Goal: Task Accomplishment & Management: Complete application form

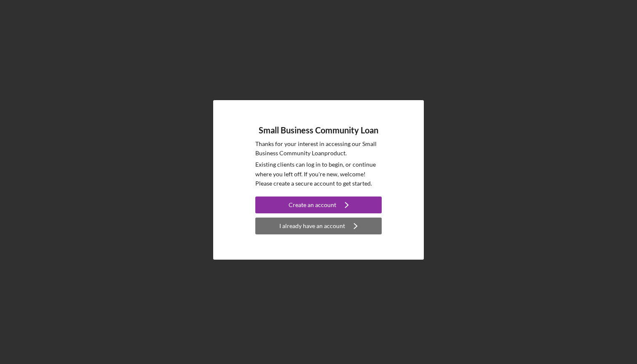
click at [326, 230] on div "I already have an account" at bounding box center [312, 226] width 66 height 17
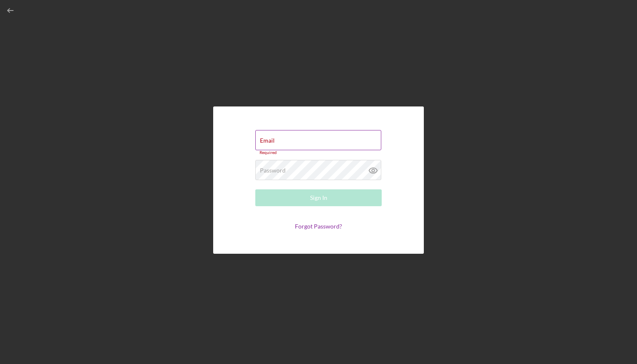
click at [319, 141] on div "Email Required" at bounding box center [318, 142] width 126 height 25
click at [335, 143] on input "Email" at bounding box center [318, 140] width 126 height 20
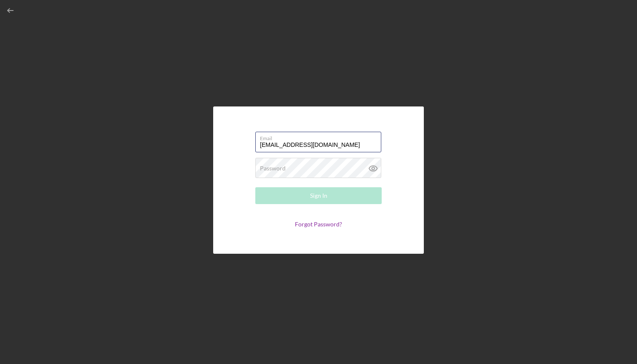
type input "[EMAIL_ADDRESS][DOMAIN_NAME]"
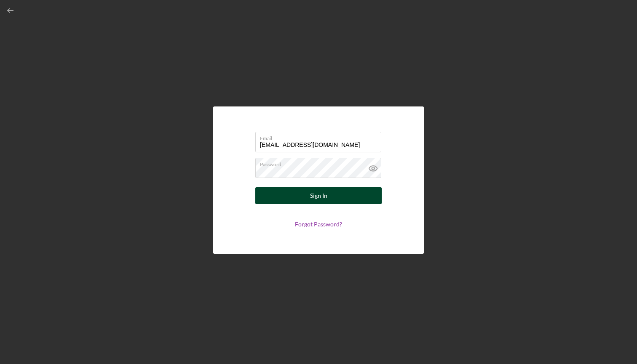
click at [336, 199] on button "Sign In" at bounding box center [318, 195] width 126 height 17
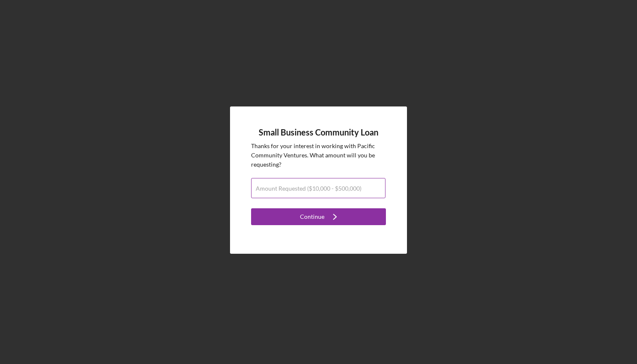
click at [329, 185] on label "Amount Requested ($10,000 - $500,000)" at bounding box center [309, 188] width 106 height 7
click at [329, 184] on input "Amount Requested ($10,000 - $500,000)" at bounding box center [318, 188] width 134 height 20
type input "$100,000"
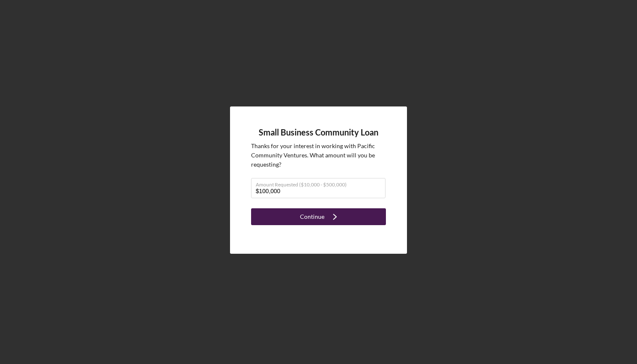
click at [331, 220] on icon "Icon/Navigate" at bounding box center [334, 216] width 21 height 21
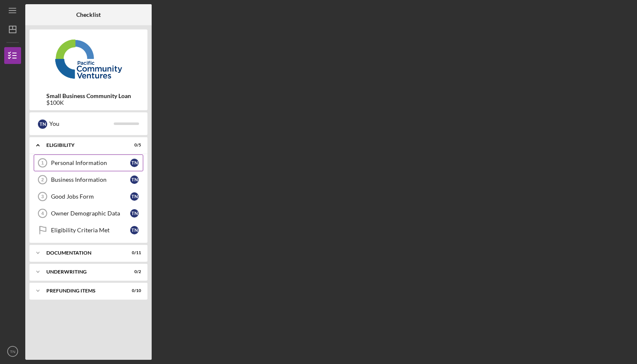
click at [103, 163] on div "Personal Information" at bounding box center [90, 163] width 79 height 7
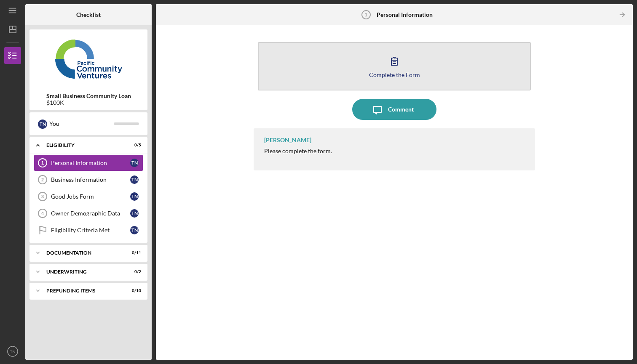
click at [379, 77] on div "Complete the Form" at bounding box center [394, 75] width 51 height 6
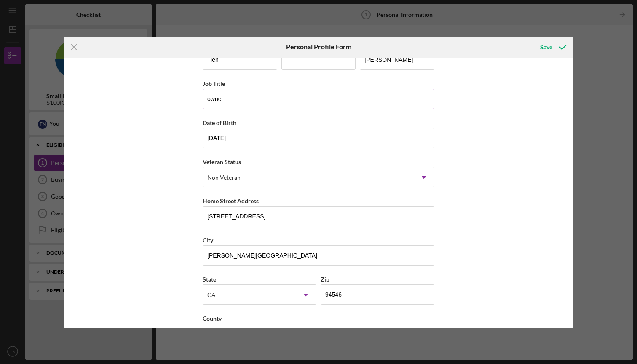
scroll to position [28, 0]
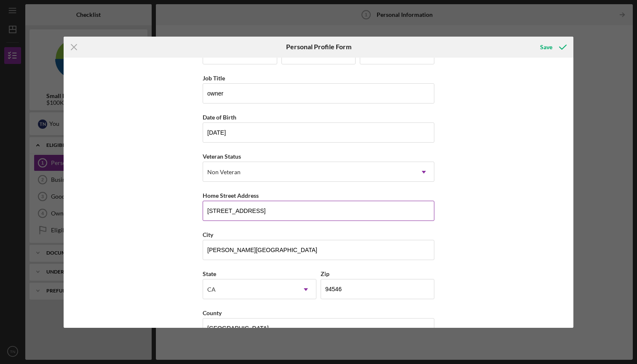
click at [274, 216] on input "[STREET_ADDRESS]" at bounding box center [319, 211] width 232 height 20
type input "3"
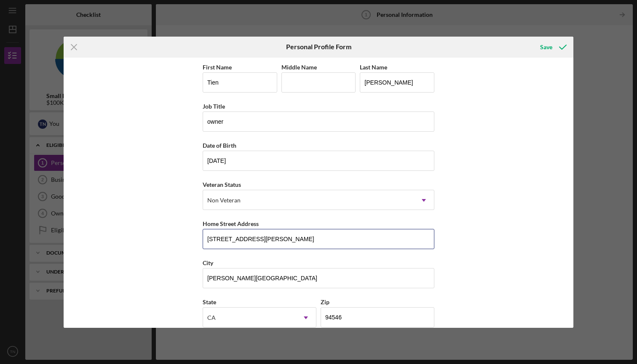
scroll to position [0, 0]
type input "[STREET_ADDRESS][PERSON_NAME]"
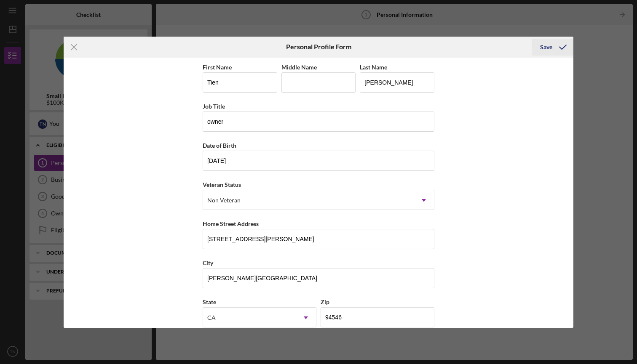
click at [546, 46] on div "Save" at bounding box center [546, 47] width 12 height 17
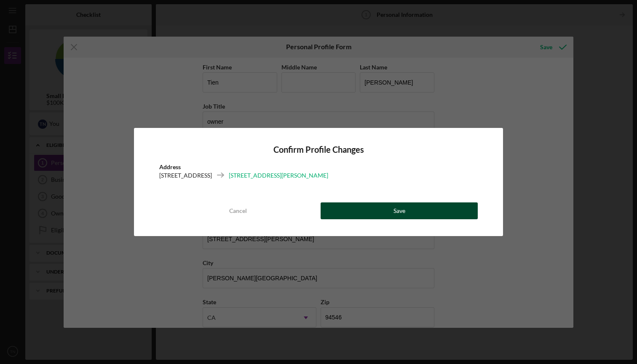
click at [396, 213] on div "Save" at bounding box center [399, 211] width 12 height 17
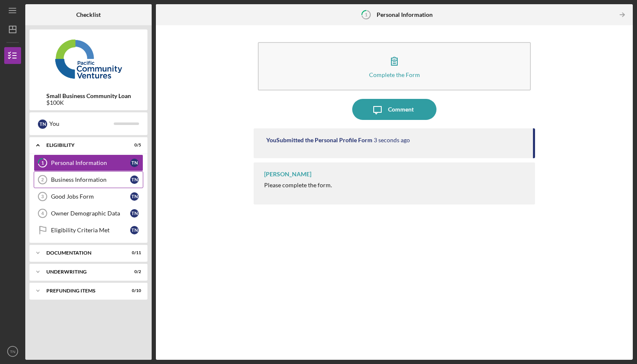
click at [104, 185] on link "Business Information 2 Business Information T N" at bounding box center [89, 179] width 110 height 17
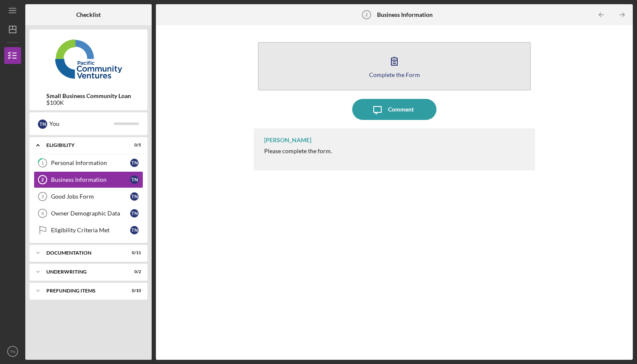
click at [392, 67] on icon "button" at bounding box center [394, 61] width 21 height 21
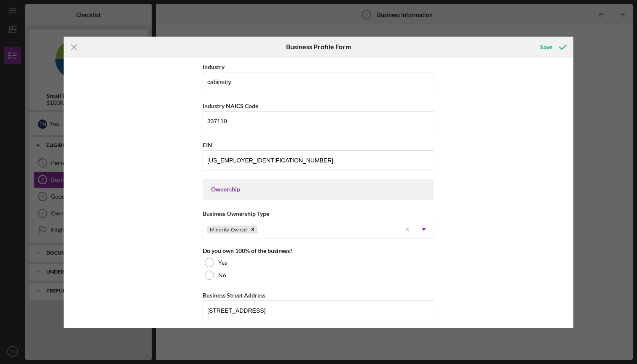
scroll to position [286, 0]
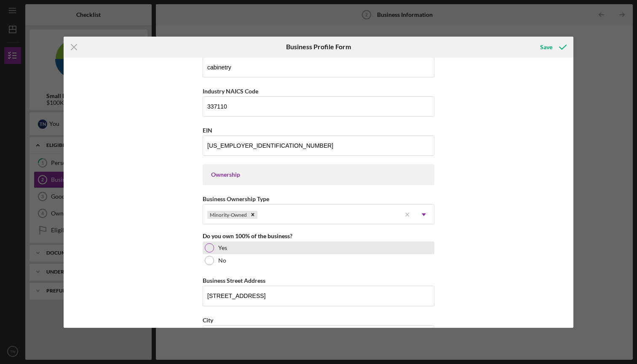
click at [208, 246] on div at bounding box center [209, 247] width 9 height 9
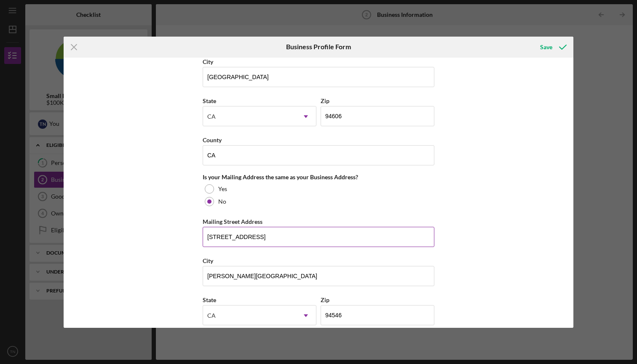
scroll to position [551, 0]
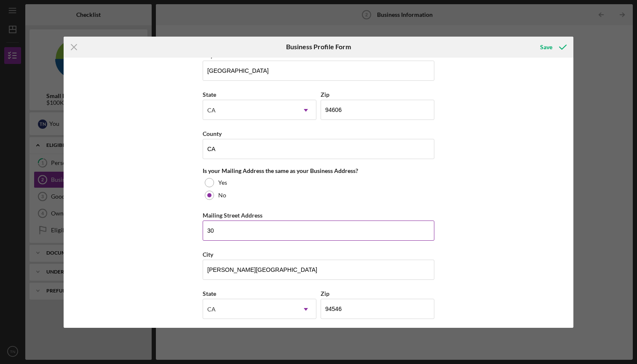
type input "3"
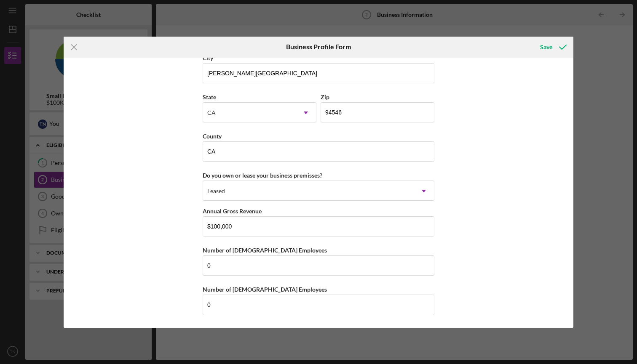
scroll to position [748, 0]
type input "[STREET_ADDRESS][PERSON_NAME]"
click at [397, 187] on div "Leased" at bounding box center [308, 191] width 211 height 19
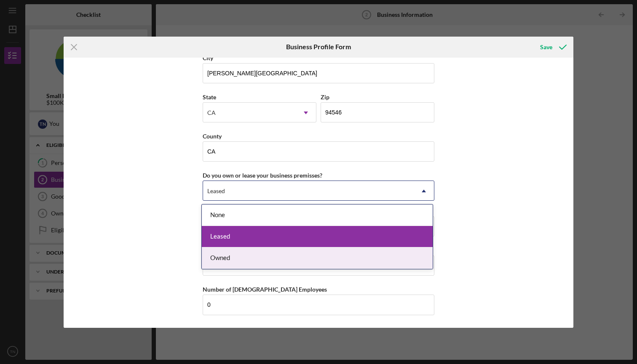
click at [338, 260] on div "Owned" at bounding box center [317, 258] width 231 height 21
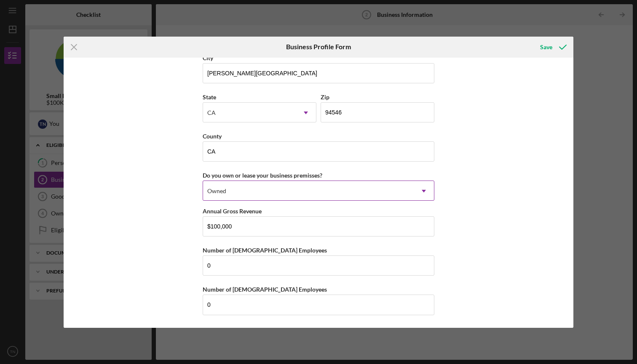
click at [420, 190] on icon "Icon/Dropdown Arrow" at bounding box center [424, 191] width 20 height 20
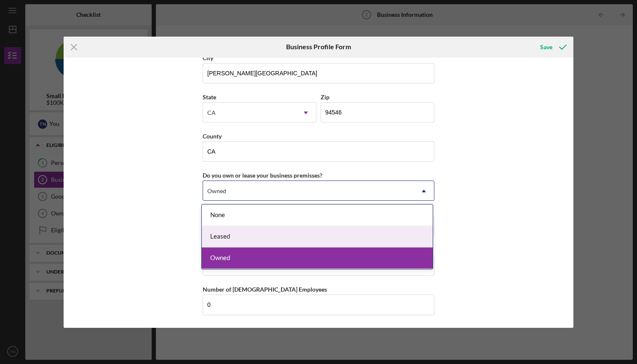
click at [351, 237] on div "Leased" at bounding box center [317, 236] width 231 height 21
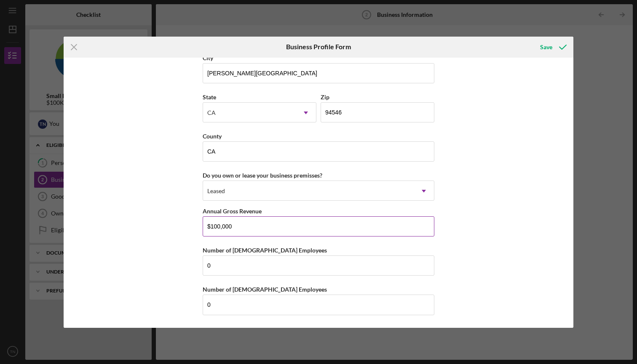
click at [304, 227] on input "$100,000" at bounding box center [319, 226] width 232 height 20
type input "$1"
type input "$200,000"
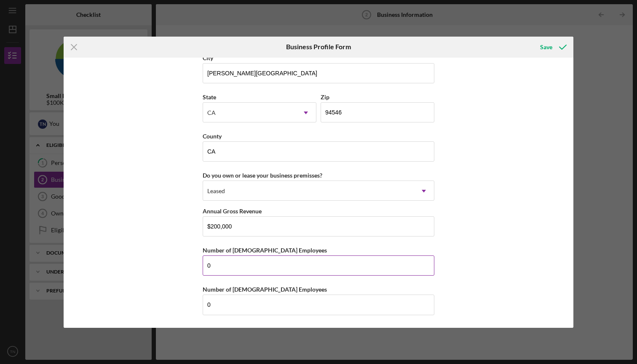
click at [298, 263] on input "0" at bounding box center [319, 266] width 232 height 20
type input "2"
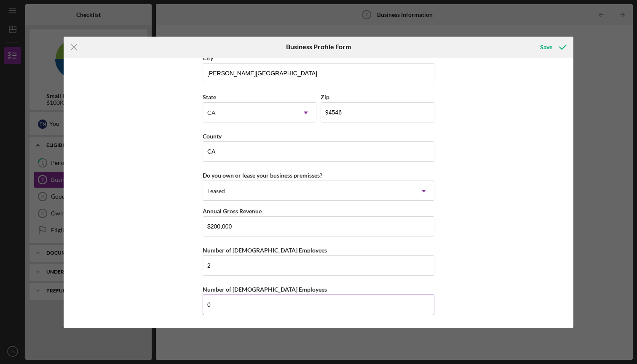
click at [277, 301] on input "0" at bounding box center [319, 305] width 232 height 20
type input "0"
type input "2"
click at [493, 283] on div "Business Name Bay Area Custom Cabinets DBA Bay Area Custom Cabinets Business St…" at bounding box center [319, 193] width 510 height 270
click at [547, 48] on div "Save" at bounding box center [546, 47] width 12 height 17
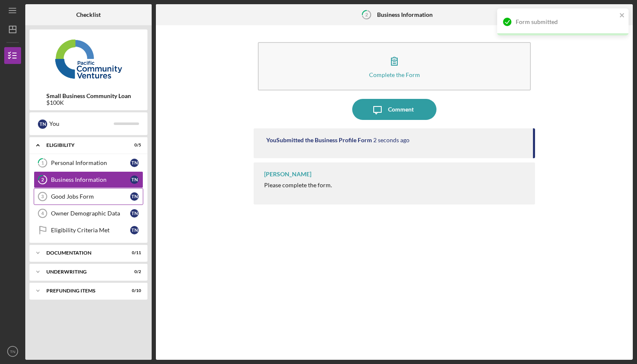
click at [81, 199] on div "Good Jobs Form" at bounding box center [90, 196] width 79 height 7
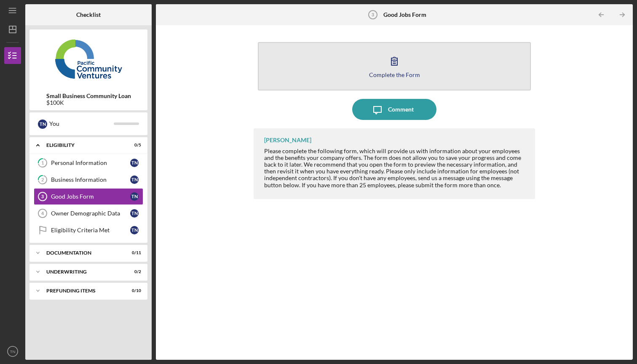
click at [401, 69] on icon "button" at bounding box center [394, 61] width 21 height 21
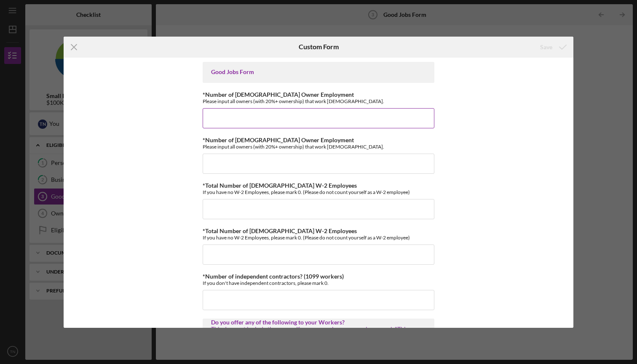
click at [372, 122] on input "*Number of [DEMOGRAPHIC_DATA] Owner Employment" at bounding box center [319, 118] width 232 height 20
click at [371, 122] on input "*Number of [DEMOGRAPHIC_DATA] Owner Employment" at bounding box center [319, 118] width 232 height 20
type input "1"
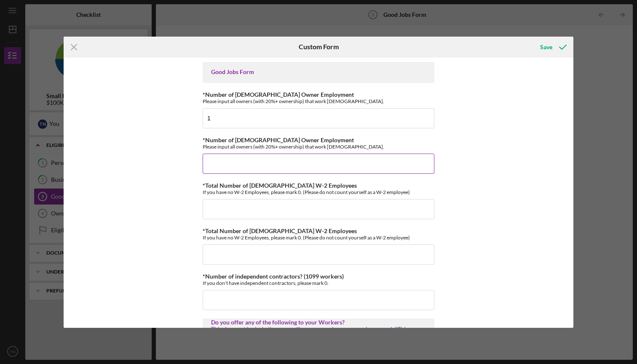
click at [379, 165] on input "*Number of [DEMOGRAPHIC_DATA] Owner Employment" at bounding box center [319, 164] width 232 height 20
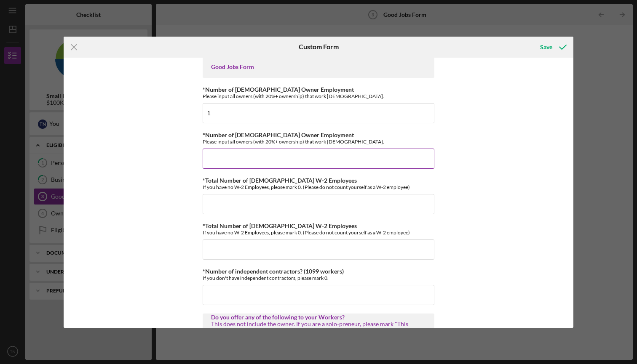
scroll to position [5, 0]
type input "0"
click at [366, 198] on input "*Total Number of [DEMOGRAPHIC_DATA] W-2 Employees" at bounding box center [319, 204] width 232 height 20
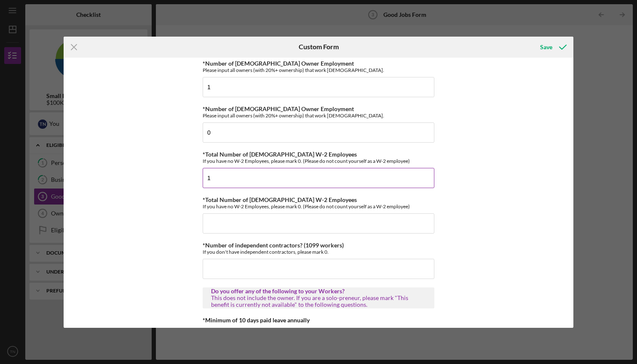
scroll to position [34, 0]
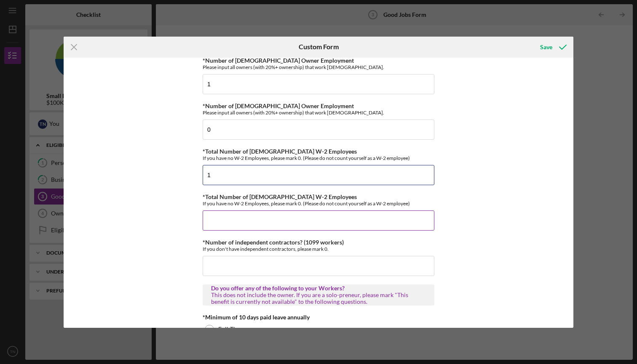
type input "1"
click at [353, 225] on input "*Total Number of [DEMOGRAPHIC_DATA] W-2 Employees" at bounding box center [319, 221] width 232 height 20
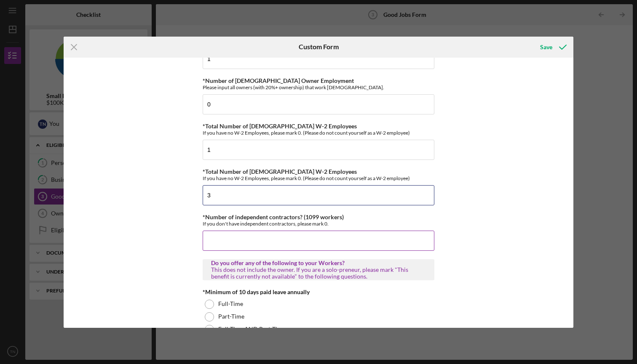
type input "3"
click at [342, 243] on input "*Number of independent contractors? (1099 workers)" at bounding box center [319, 241] width 232 height 20
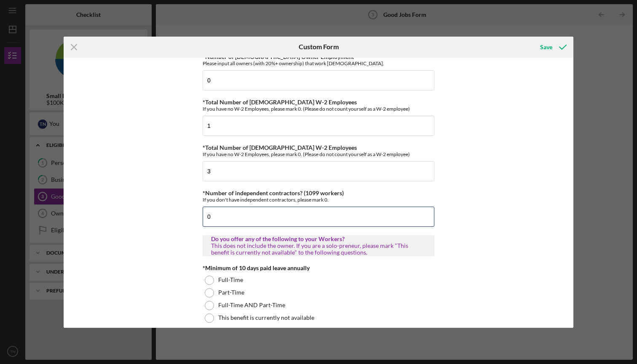
scroll to position [91, 0]
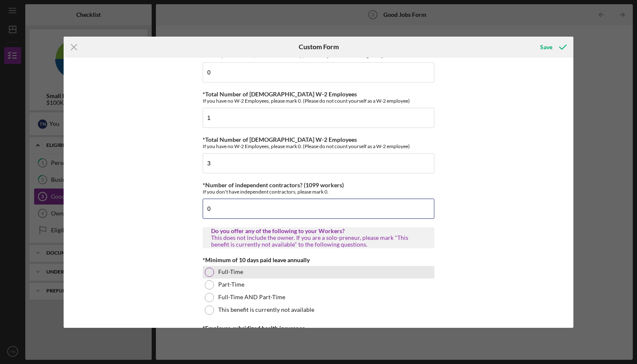
type input "0"
click at [209, 271] on div at bounding box center [209, 272] width 9 height 9
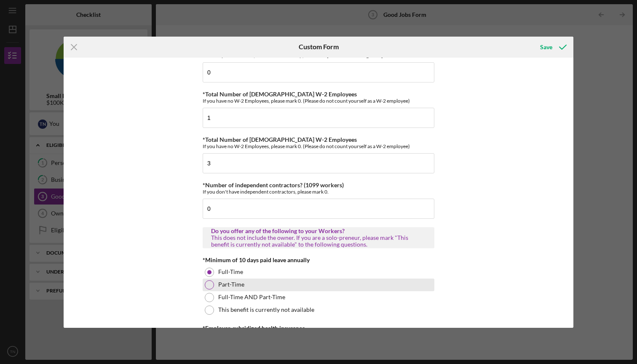
click at [209, 288] on div at bounding box center [209, 285] width 9 height 9
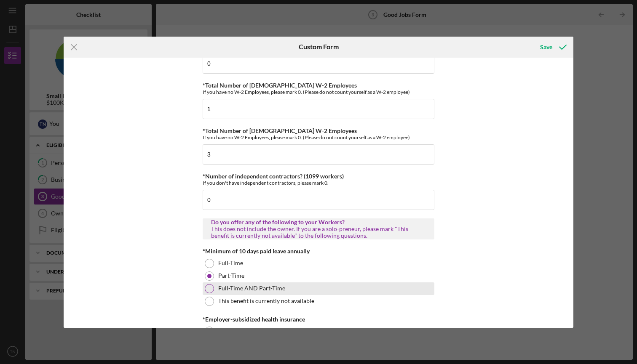
click at [208, 294] on div "Full-Time AND Part-Time" at bounding box center [319, 289] width 232 height 13
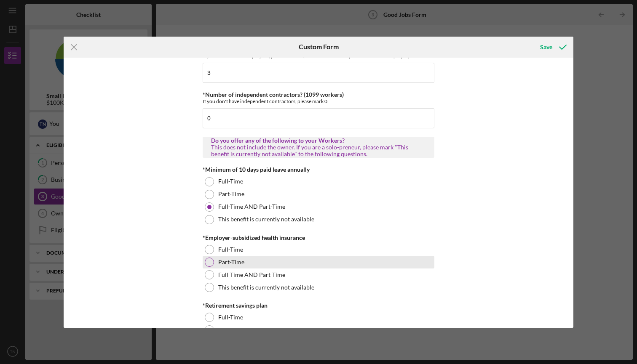
scroll to position [187, 0]
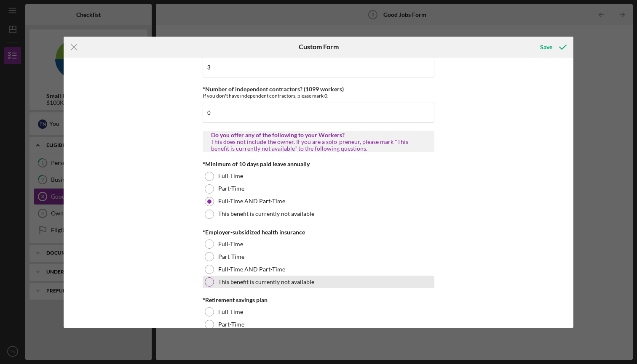
click at [208, 284] on div at bounding box center [209, 282] width 9 height 9
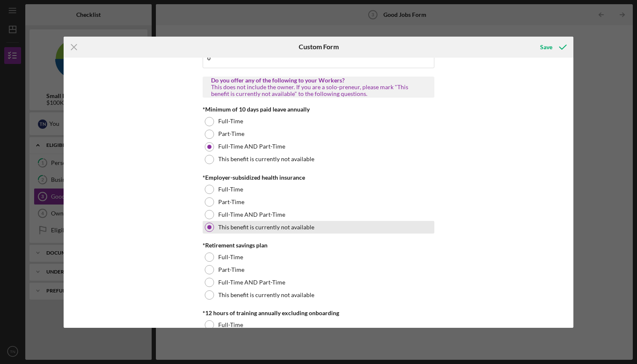
scroll to position [248, 0]
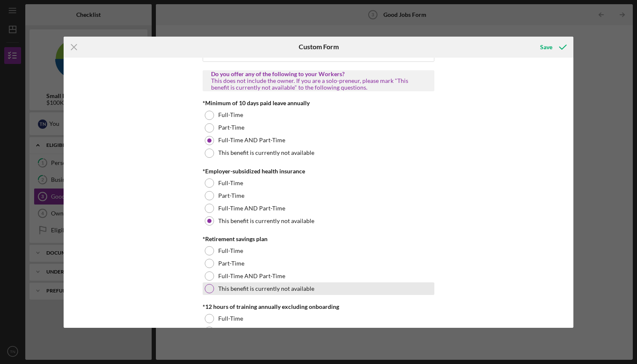
click at [208, 285] on div at bounding box center [209, 288] width 9 height 9
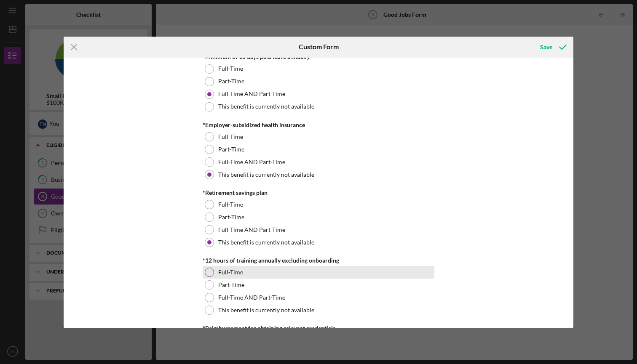
scroll to position [299, 0]
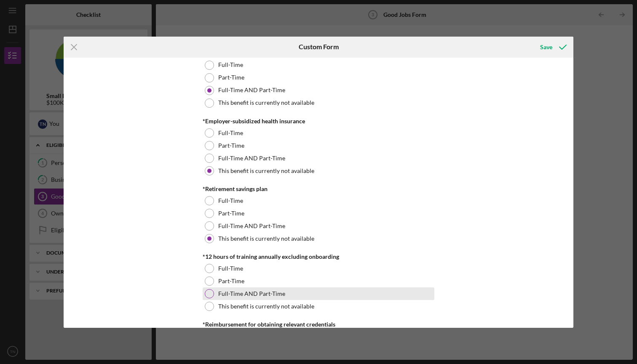
click at [206, 297] on div at bounding box center [209, 293] width 9 height 9
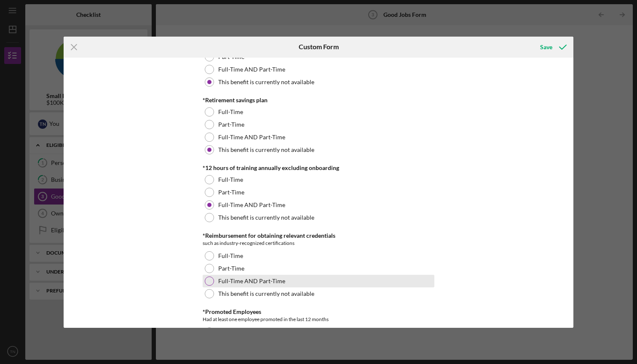
scroll to position [390, 0]
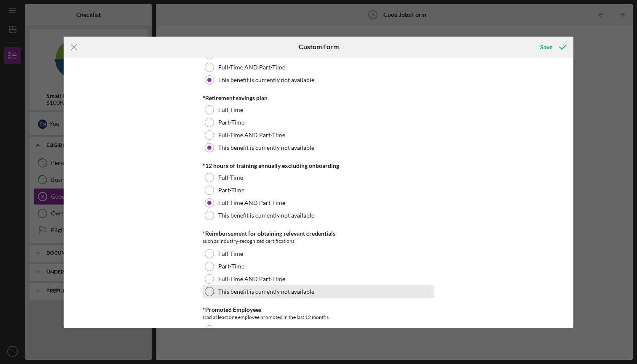
click at [205, 293] on div at bounding box center [209, 291] width 9 height 9
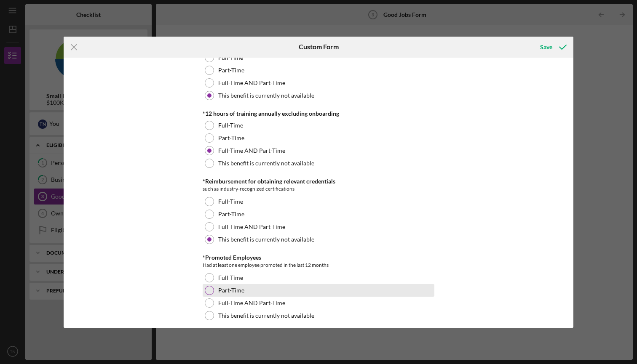
scroll to position [457, 0]
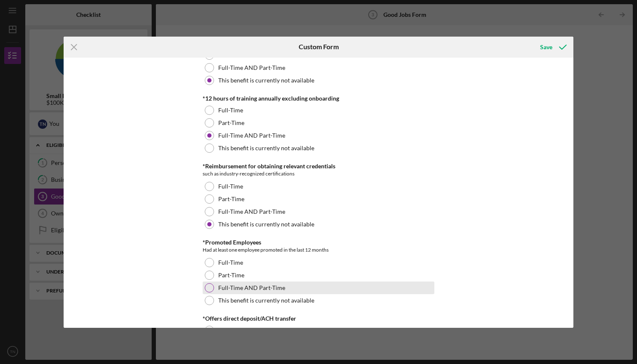
click at [207, 287] on div at bounding box center [209, 287] width 9 height 9
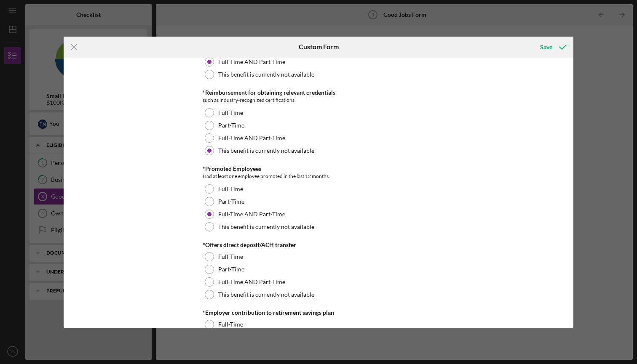
scroll to position [537, 0]
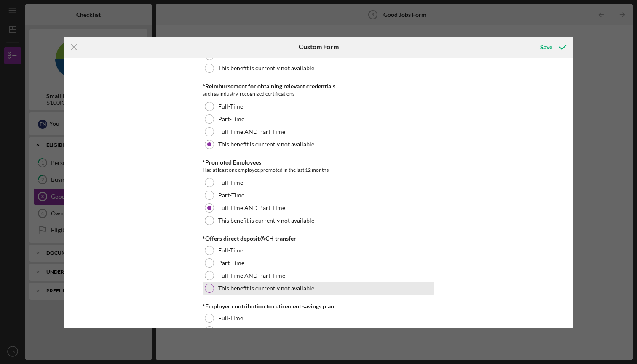
click at [206, 287] on div at bounding box center [209, 288] width 9 height 9
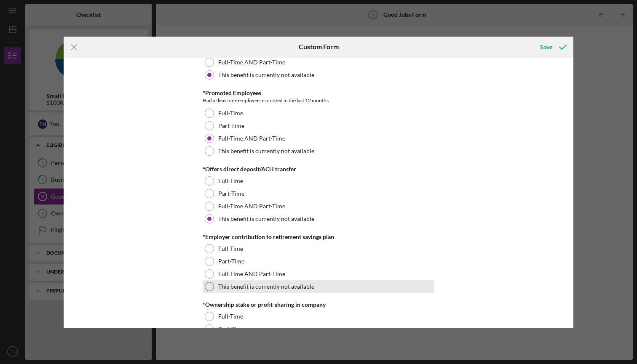
scroll to position [607, 0]
click at [207, 286] on div at bounding box center [209, 286] width 9 height 9
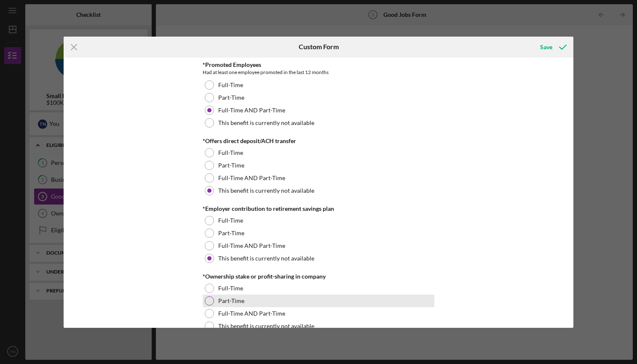
scroll to position [651, 0]
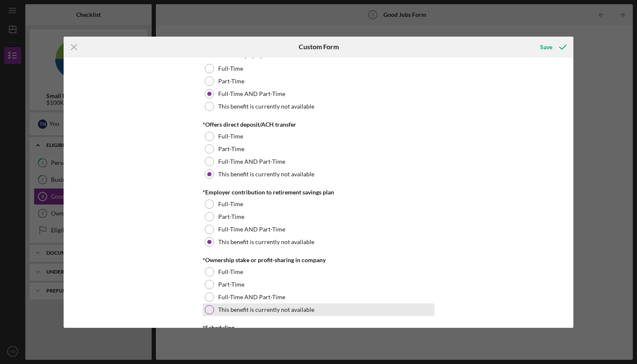
click at [203, 310] on div "This benefit is currently not available" at bounding box center [319, 310] width 232 height 13
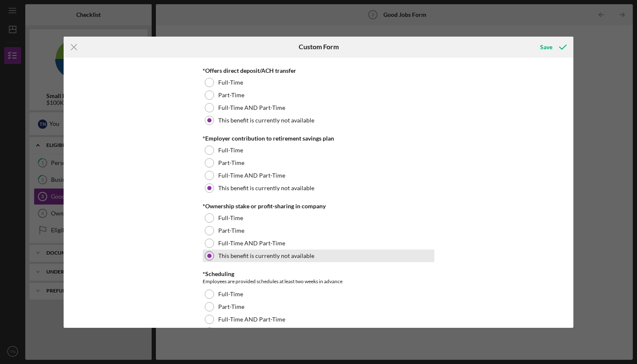
scroll to position [729, 0]
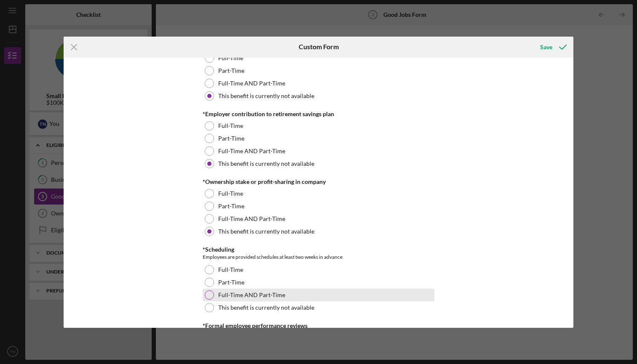
click at [207, 294] on div at bounding box center [209, 295] width 9 height 9
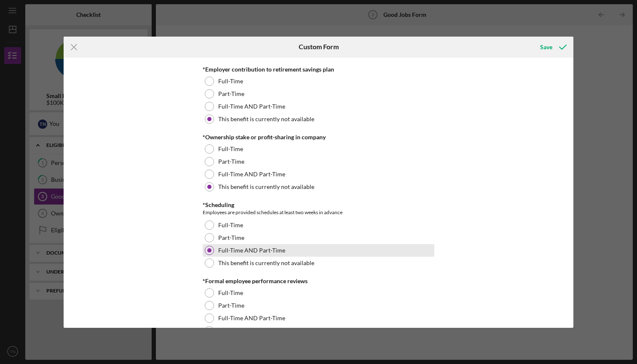
scroll to position [795, 0]
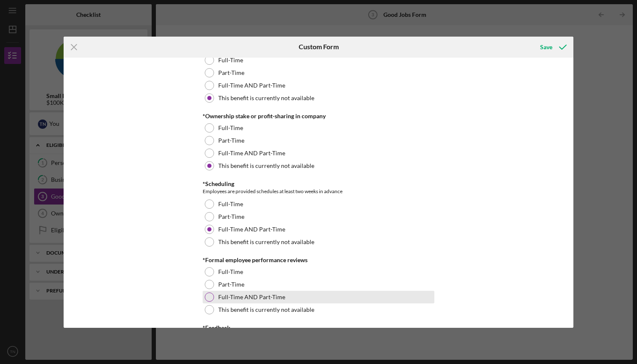
click at [207, 294] on div at bounding box center [209, 297] width 9 height 9
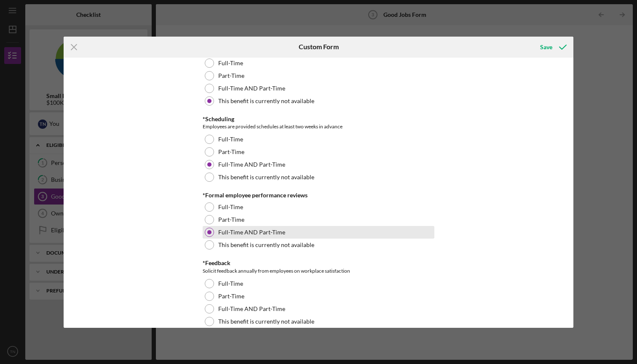
scroll to position [896, 0]
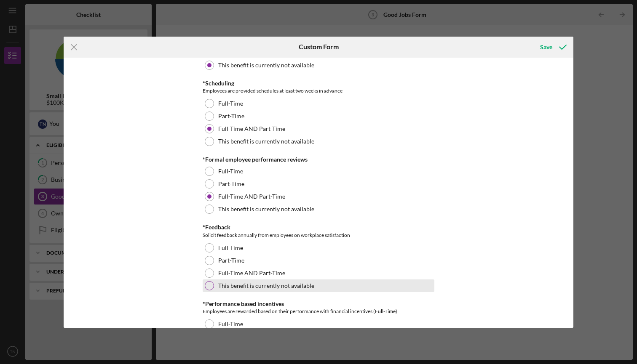
click at [208, 280] on div "This benefit is currently not available" at bounding box center [319, 286] width 232 height 13
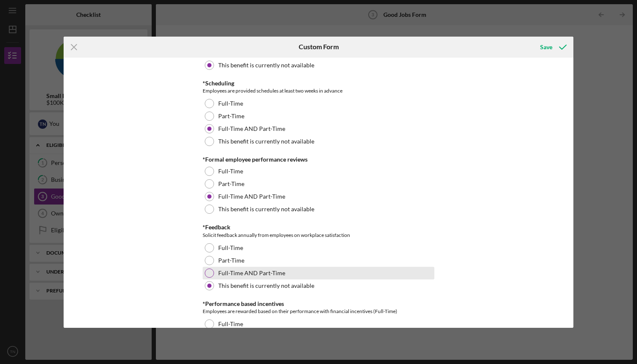
click at [209, 272] on div at bounding box center [209, 273] width 9 height 9
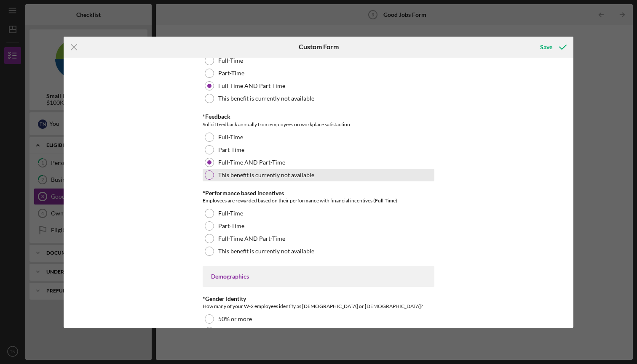
scroll to position [1012, 0]
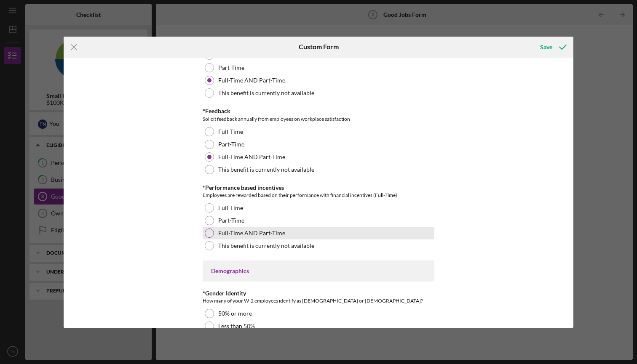
click at [208, 235] on div at bounding box center [209, 233] width 9 height 9
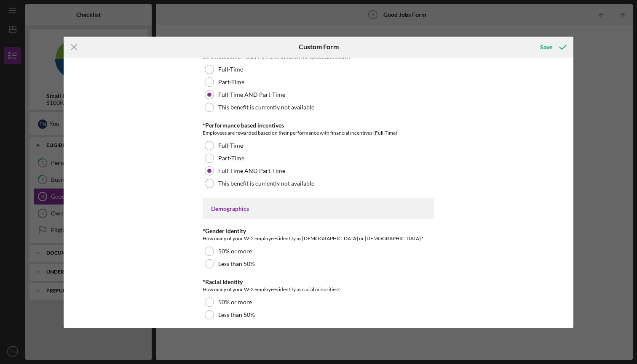
scroll to position [1088, 0]
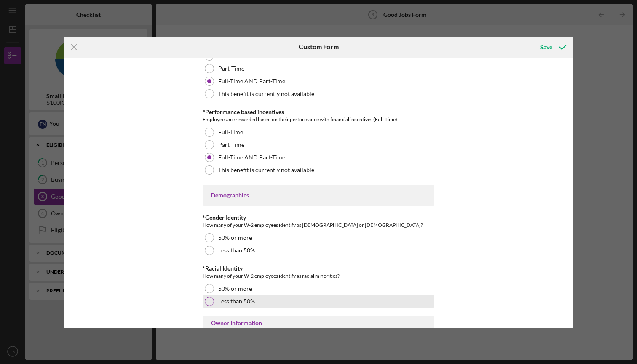
click at [205, 302] on div at bounding box center [209, 301] width 9 height 9
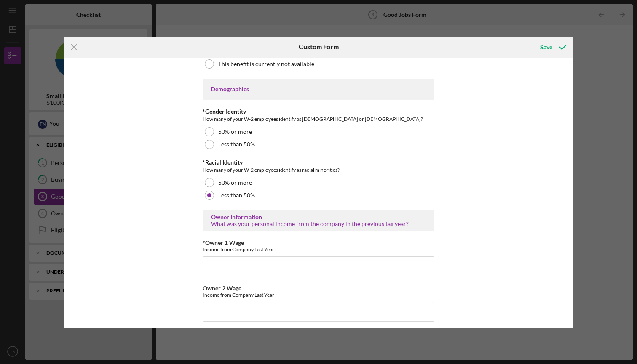
scroll to position [1194, 0]
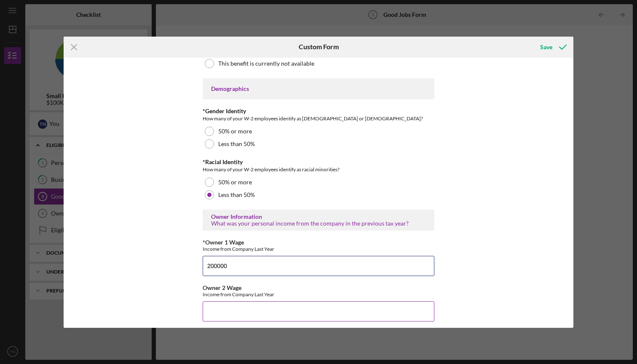
type input "200000"
click at [277, 285] on div "Owner 2 Wage Income from Company Last Year" at bounding box center [319, 291] width 232 height 13
click at [247, 261] on input "200000" at bounding box center [319, 266] width 232 height 20
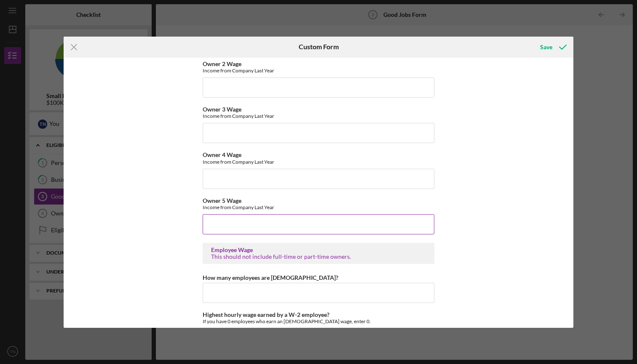
scroll to position [1427, 0]
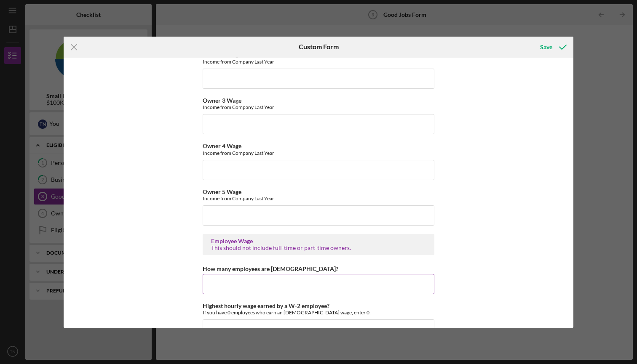
click at [222, 280] on input "How many employees are [DEMOGRAPHIC_DATA]?" at bounding box center [319, 284] width 232 height 20
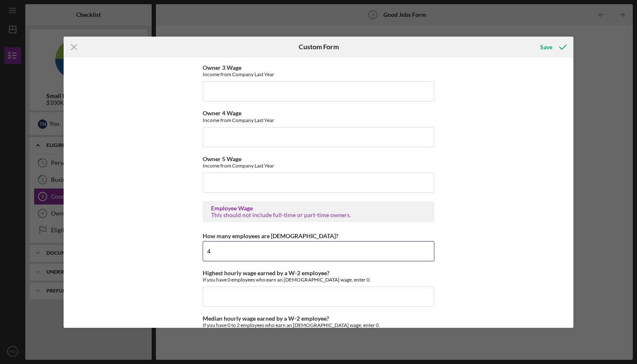
scroll to position [1462, 0]
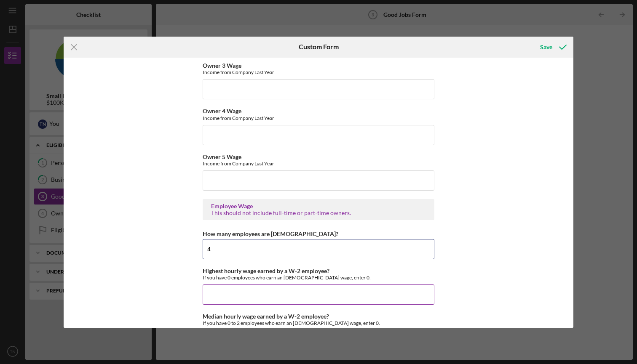
type input "4"
click at [238, 289] on input "Highest hourly wage earned by a W-2 employee?" at bounding box center [319, 295] width 232 height 20
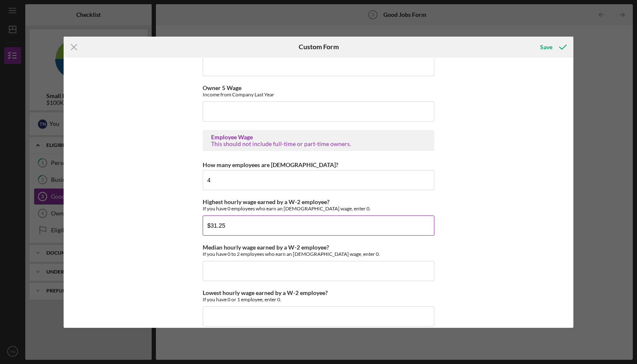
scroll to position [1536, 0]
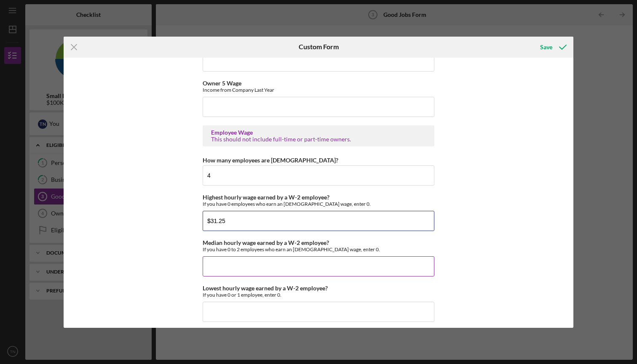
type input "$31.25"
click at [250, 272] on input "Median hourly wage earned by a W-2 employee?" at bounding box center [319, 266] width 232 height 20
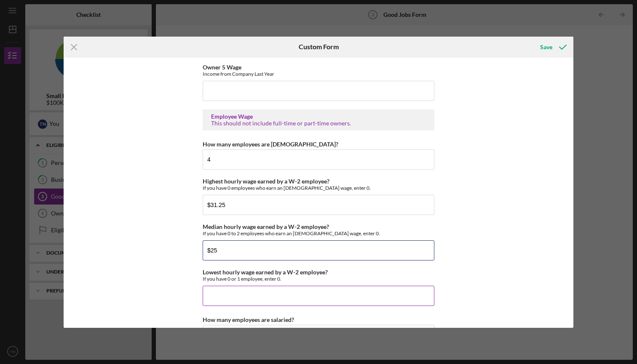
type input "$25"
click at [253, 293] on input "Lowest hourly wage earned by a W-2 employee?" at bounding box center [319, 296] width 232 height 20
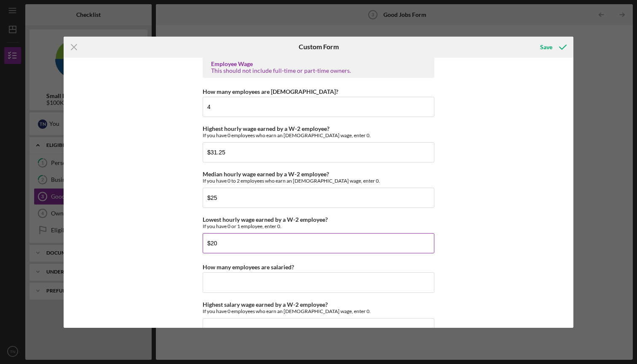
scroll to position [1605, 0]
type input "$20"
click at [252, 285] on input "How many employees are salaried?" at bounding box center [319, 282] width 232 height 20
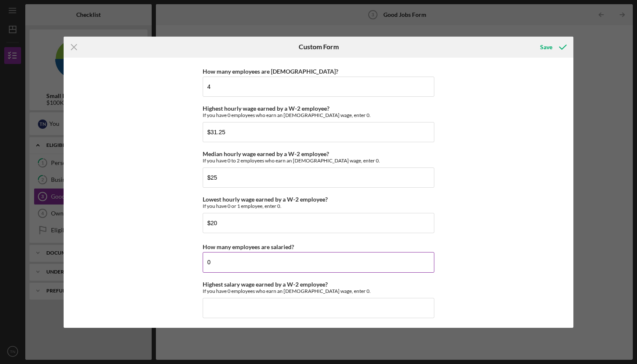
scroll to position [1628, 0]
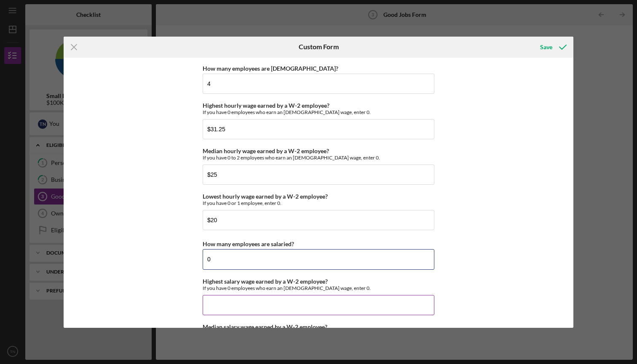
type input "0"
click at [262, 302] on input "Highest salary wage earned by a W-2 employee?" at bounding box center [319, 305] width 232 height 20
type input "$0"
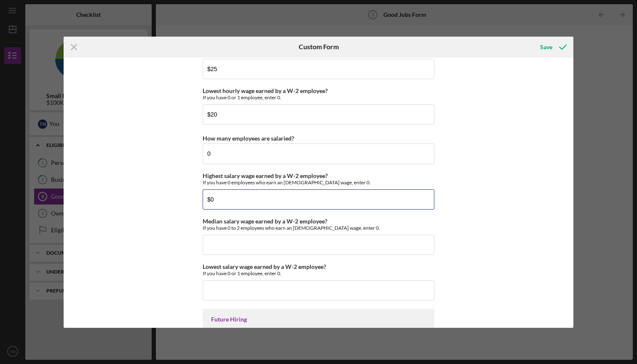
scroll to position [1762, 0]
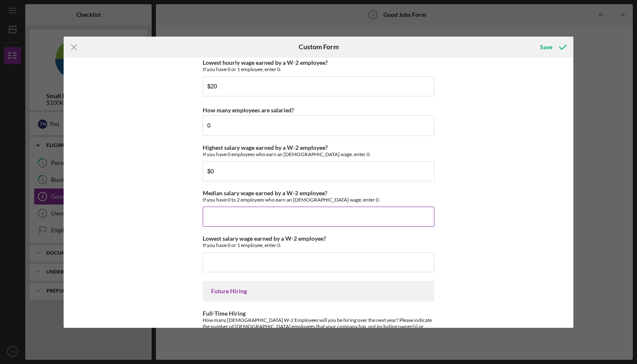
click at [364, 216] on input "Median salary wage earned by a W-2 employee?" at bounding box center [319, 217] width 232 height 20
type input "$0"
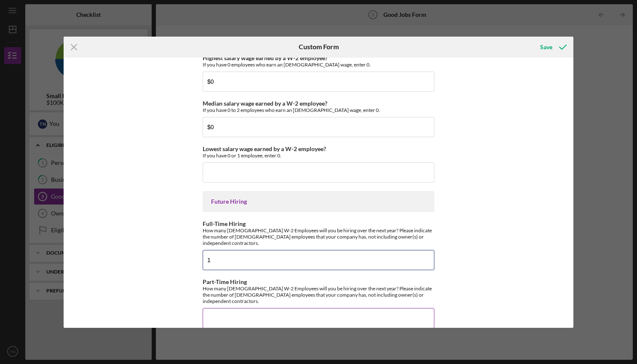
scroll to position [1851, 0]
type input "1"
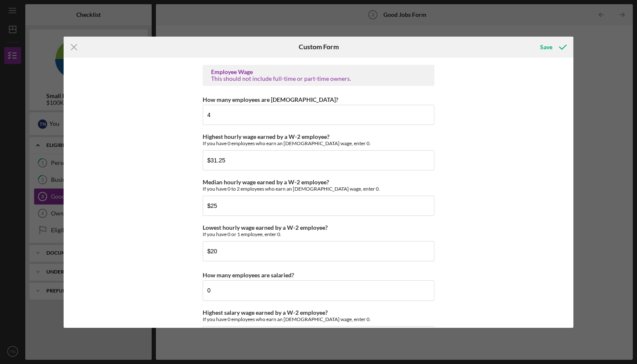
scroll to position [1499, 0]
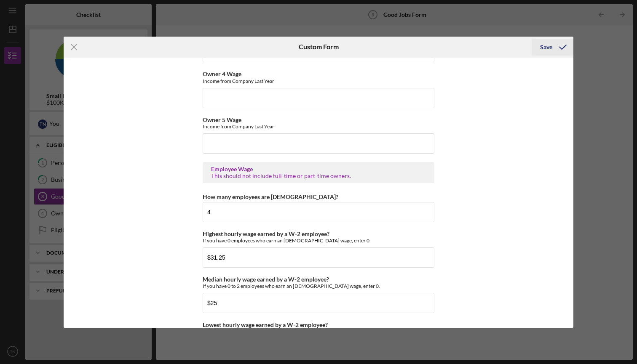
type input "1"
click at [544, 49] on div "Save" at bounding box center [546, 47] width 12 height 17
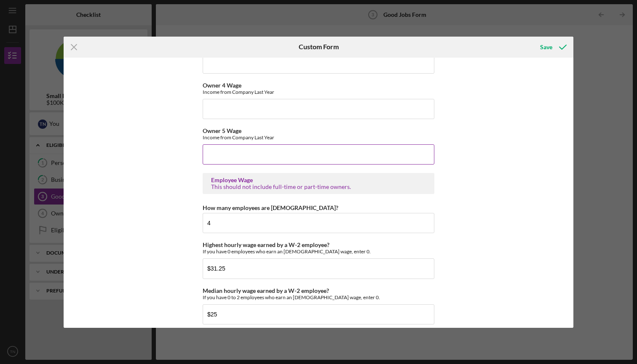
scroll to position [1509, 0]
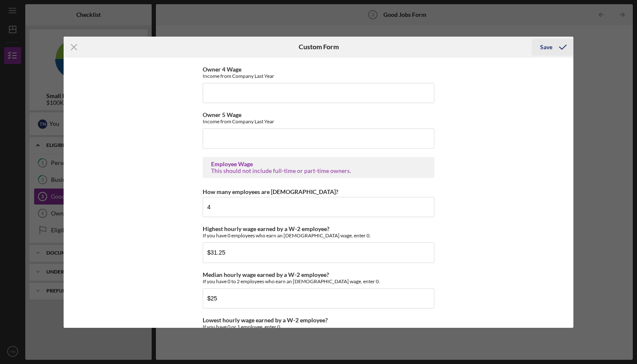
click at [550, 47] on div "Save" at bounding box center [546, 47] width 12 height 17
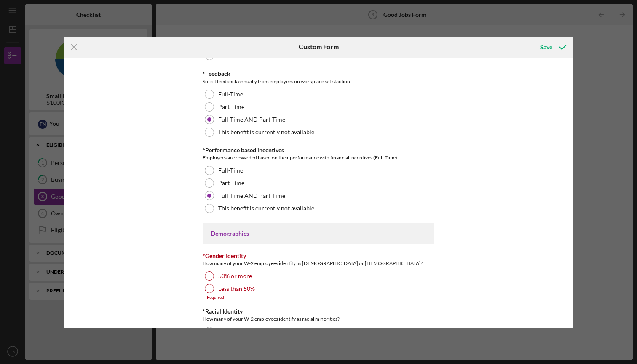
scroll to position [1056, 0]
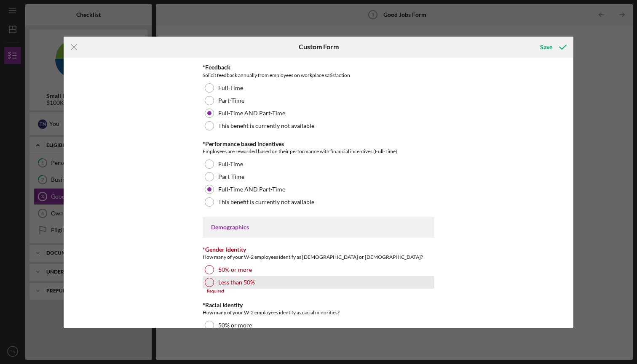
click at [205, 280] on div at bounding box center [209, 282] width 9 height 9
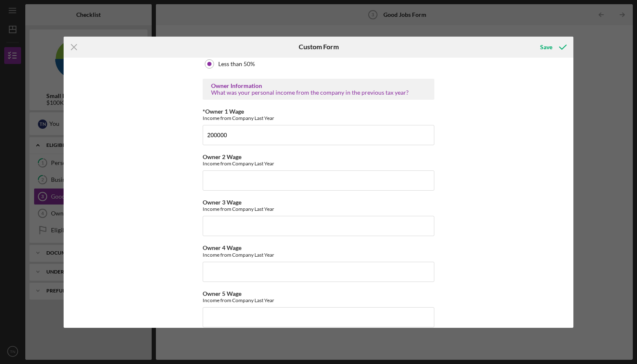
scroll to position [1523, 0]
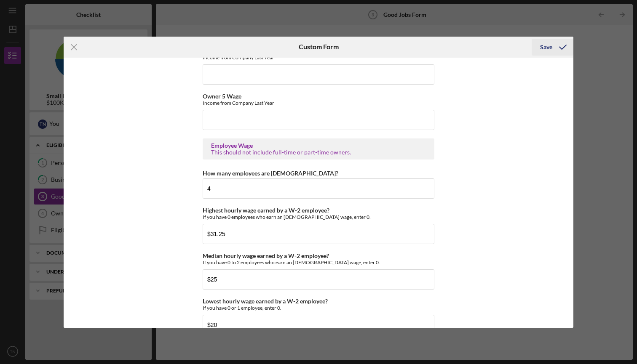
click at [547, 48] on div "Save" at bounding box center [546, 47] width 12 height 17
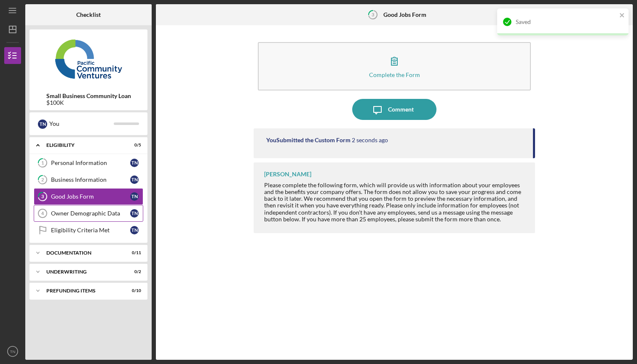
click at [103, 216] on div "Owner Demographic Data" at bounding box center [90, 213] width 79 height 7
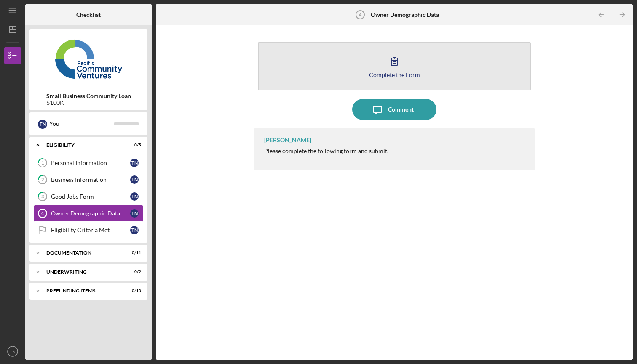
click at [392, 70] on icon "button" at bounding box center [394, 61] width 21 height 21
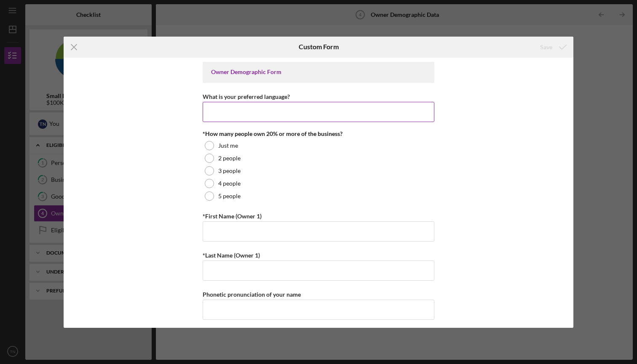
click at [353, 110] on input "What is your preferred language?" at bounding box center [319, 112] width 232 height 20
type input "English"
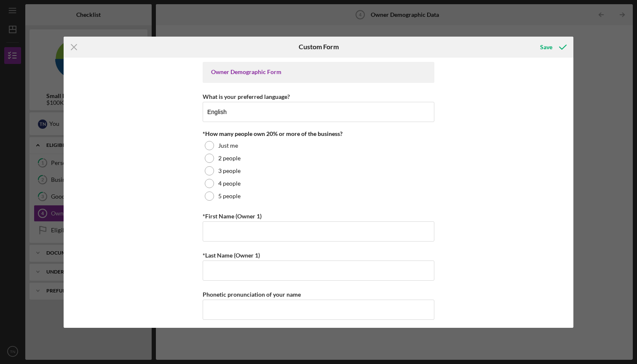
drag, startPoint x: 353, startPoint y: 110, endPoint x: 487, endPoint y: 158, distance: 142.0
click at [487, 158] on div "Owner Demographic Form What is your preferred language? English *How many peopl…" at bounding box center [319, 193] width 510 height 270
click at [230, 146] on label "Just me" at bounding box center [228, 145] width 20 height 7
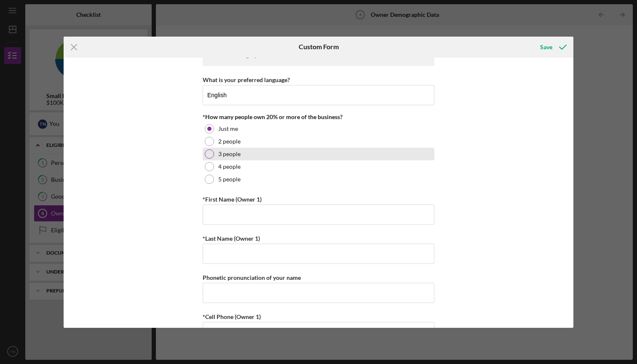
scroll to position [17, 0]
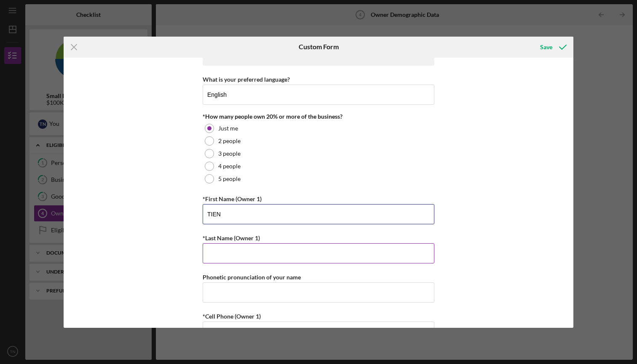
type input "TIEN"
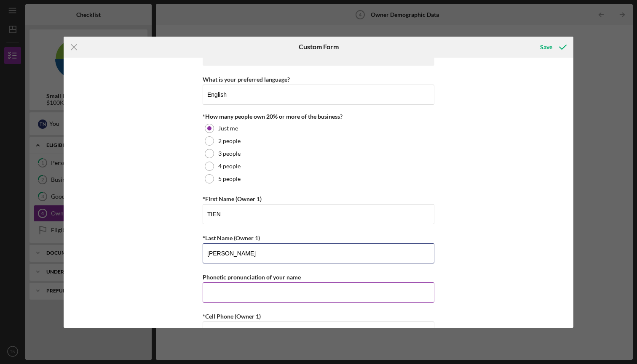
scroll to position [51, 0]
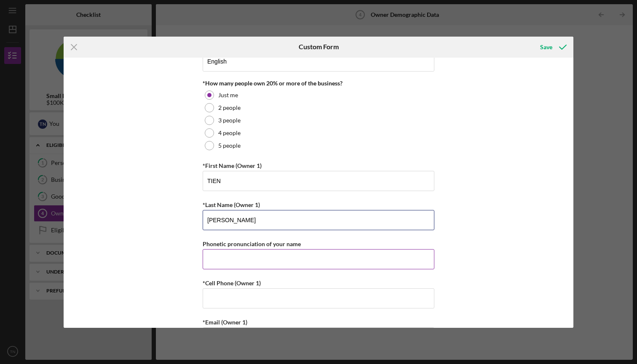
type input "[PERSON_NAME]"
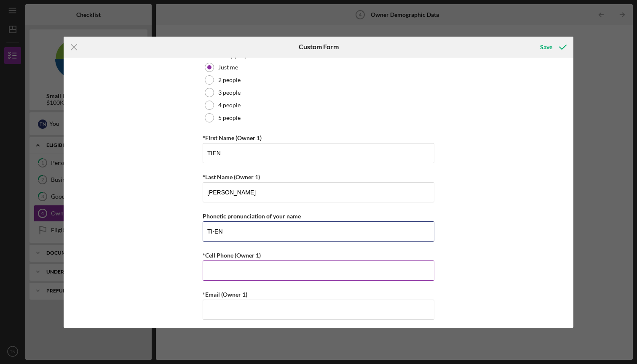
scroll to position [80, 0]
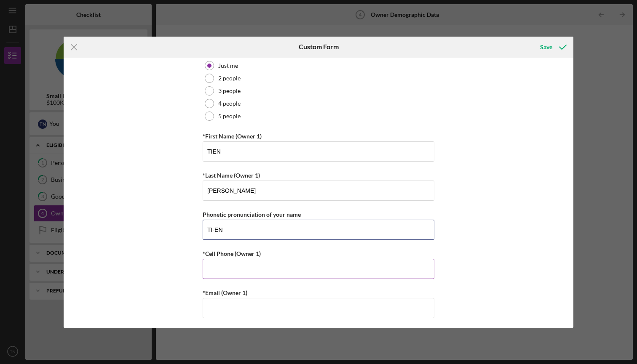
type input "TI-EN"
type input "(6##) ###-####"
type input "[PHONE_NUMBER]"
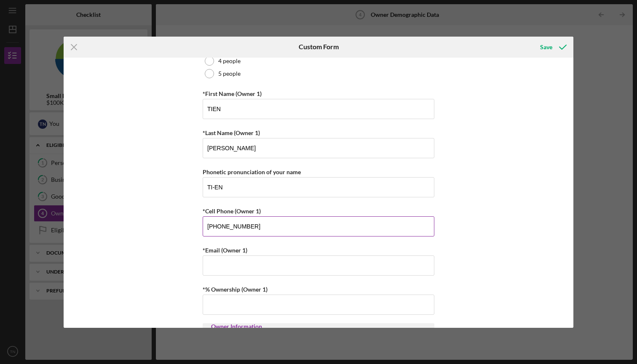
scroll to position [142, 0]
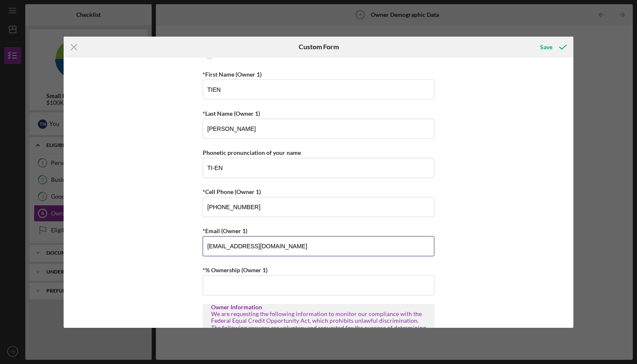
type input "[EMAIL_ADDRESS][DOMAIN_NAME]"
click at [478, 182] on div "Owner Demographic Form What is your preferred language? English *How many peopl…" at bounding box center [319, 193] width 510 height 270
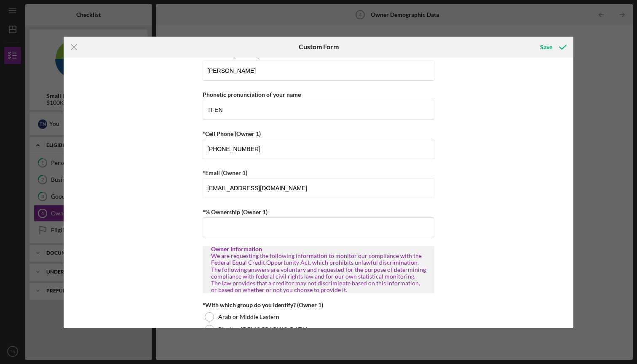
scroll to position [213, 0]
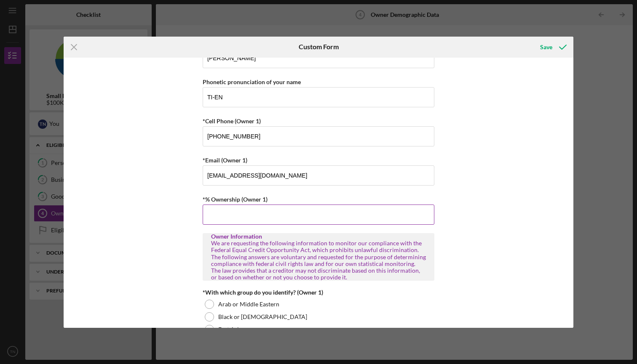
click at [376, 216] on input "*% Ownership (Owner 1)" at bounding box center [319, 215] width 232 height 20
type input "100.00000%"
click at [516, 193] on div "Owner Demographic Form What is your preferred language? English *How many peopl…" at bounding box center [319, 193] width 510 height 270
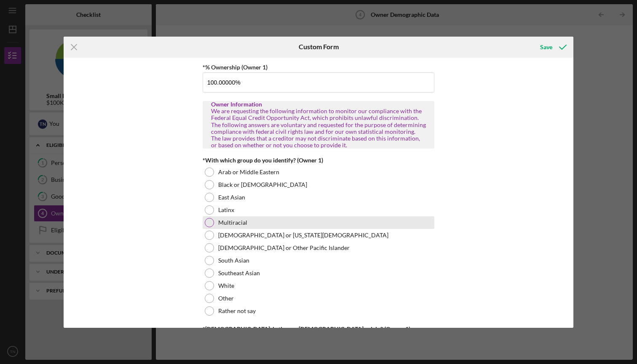
scroll to position [347, 0]
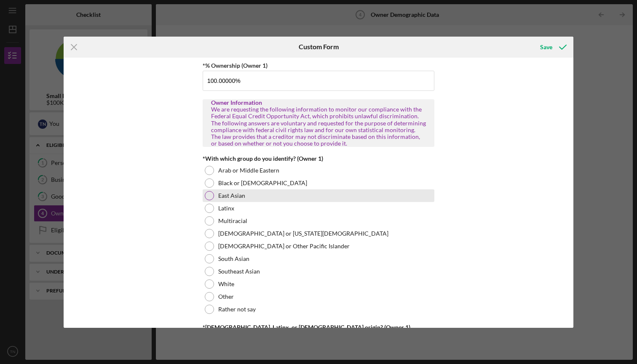
click at [208, 197] on div at bounding box center [209, 195] width 9 height 9
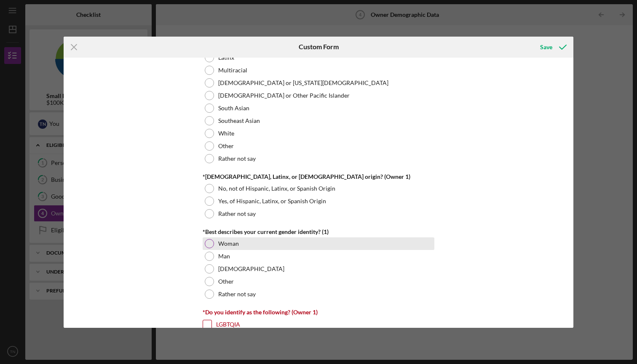
scroll to position [506, 0]
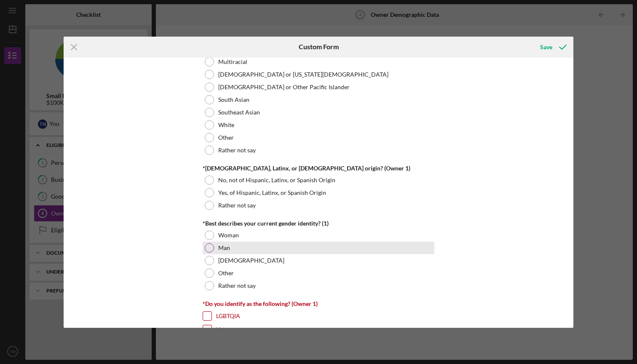
click at [210, 246] on div at bounding box center [209, 247] width 9 height 9
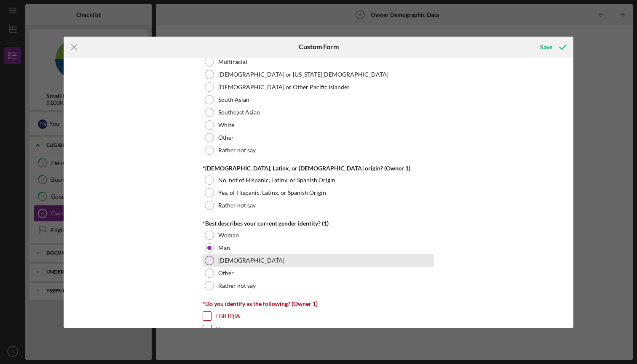
click at [211, 259] on div at bounding box center [209, 260] width 9 height 9
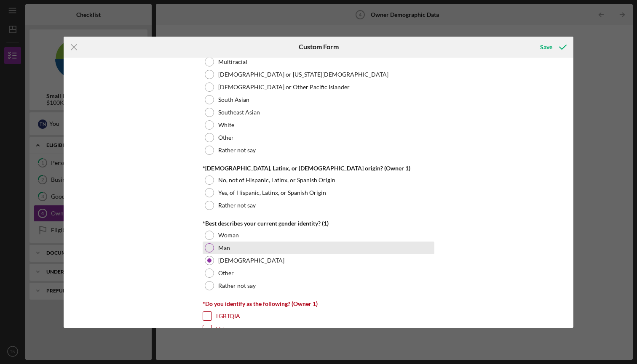
click at [209, 248] on div at bounding box center [209, 247] width 9 height 9
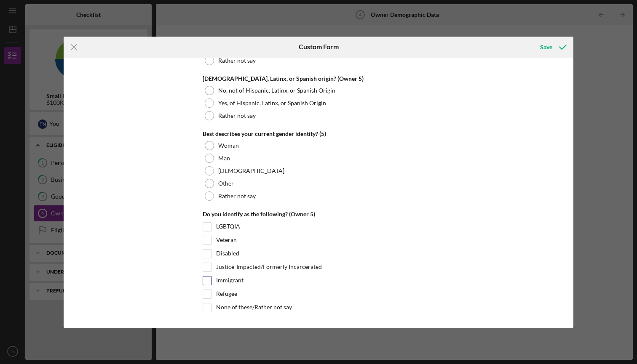
scroll to position [3073, 0]
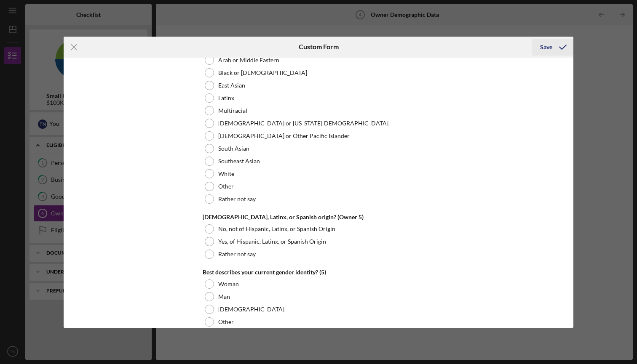
click at [547, 49] on div "Save" at bounding box center [546, 47] width 12 height 17
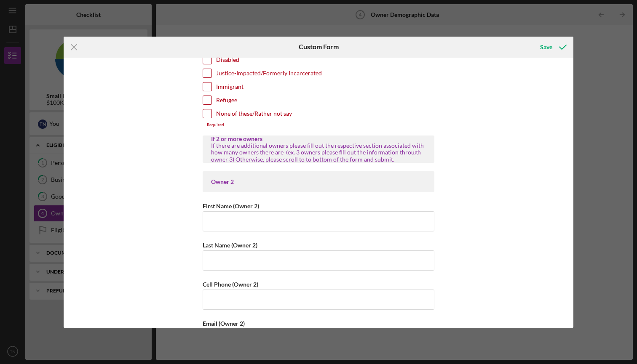
scroll to position [683, 0]
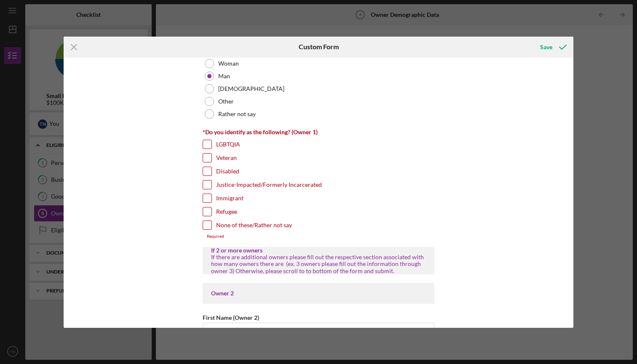
click at [204, 198] on input "Immigrant" at bounding box center [207, 198] width 8 height 8
checkbox input "true"
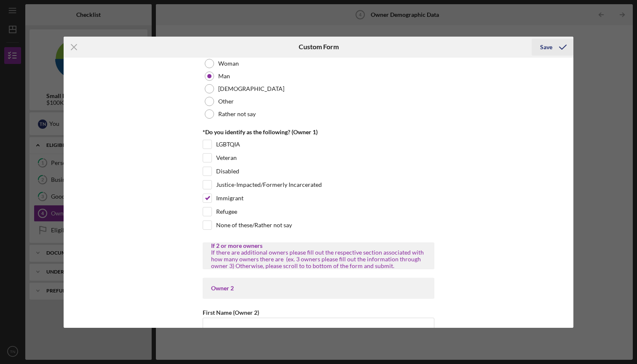
click at [548, 45] on div "Save" at bounding box center [546, 47] width 12 height 17
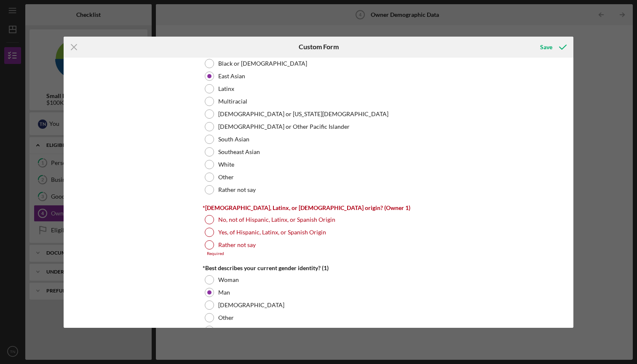
scroll to position [518, 0]
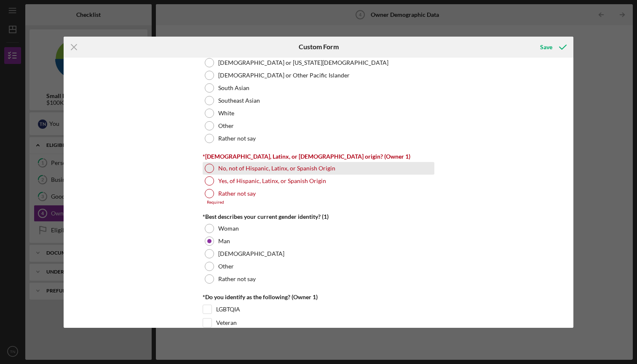
click at [209, 170] on div at bounding box center [209, 168] width 9 height 9
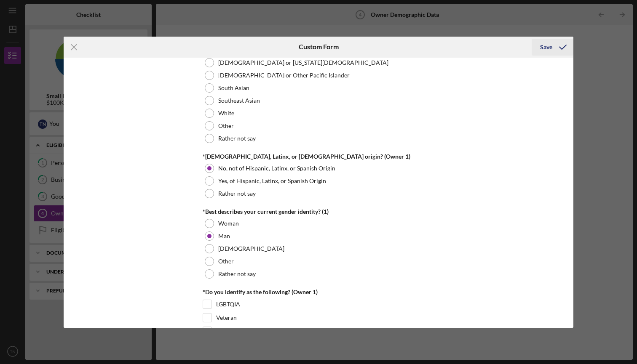
click at [546, 47] on div "Save" at bounding box center [546, 47] width 12 height 17
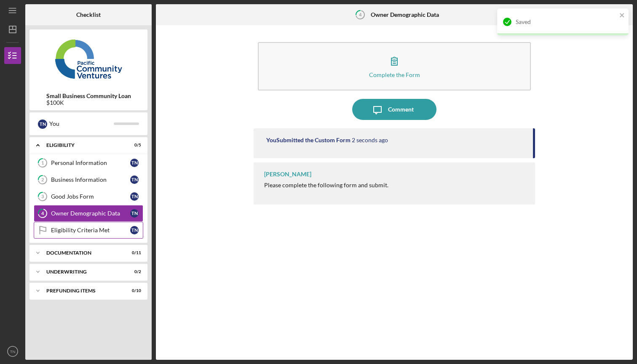
click at [87, 232] on div "Eligibility Criteria Met" at bounding box center [90, 230] width 79 height 7
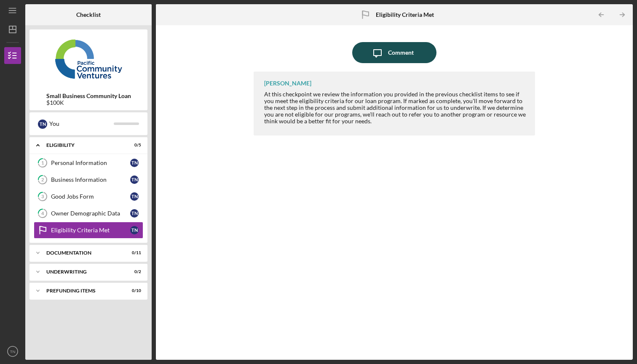
click at [391, 52] on div "Comment" at bounding box center [401, 52] width 26 height 21
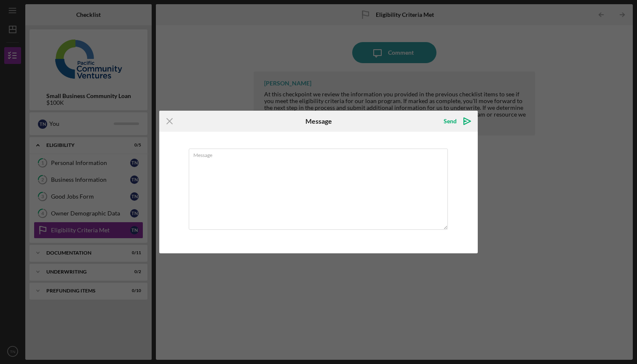
click at [476, 56] on div "Icon/Menu Close Message Send Icon/icon-invite-send Message Cancel Send Icon/ico…" at bounding box center [318, 182] width 637 height 364
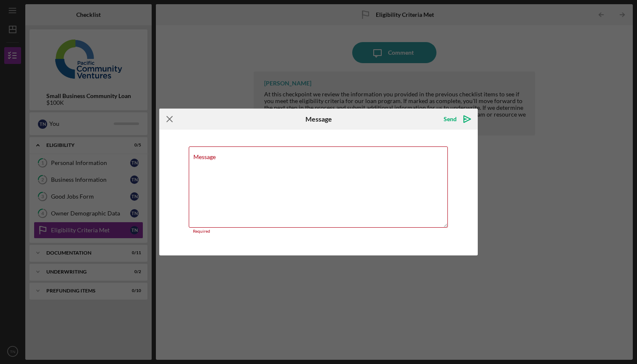
click at [170, 118] on icon "Icon/Menu Close" at bounding box center [169, 119] width 21 height 21
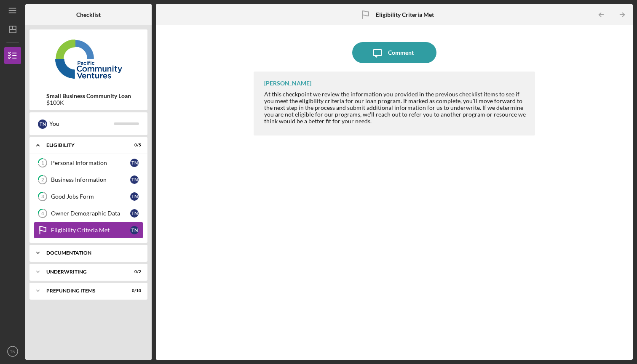
click at [90, 255] on div "Documentation" at bounding box center [91, 253] width 91 height 5
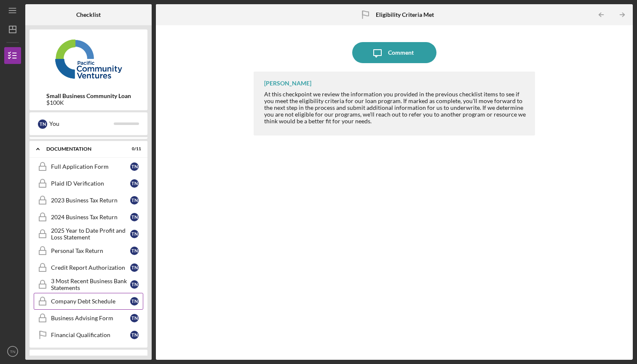
scroll to position [107, 0]
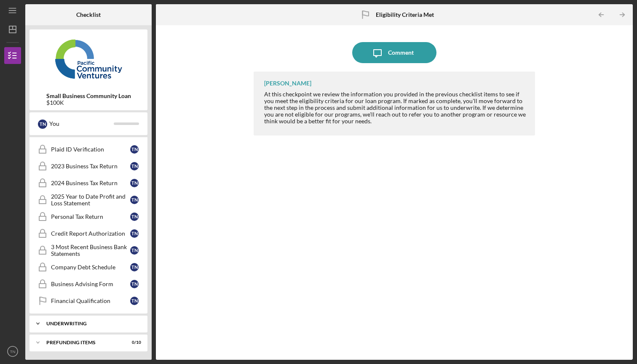
click at [99, 320] on div "Icon/Expander Underwriting 0 / 2" at bounding box center [88, 323] width 118 height 17
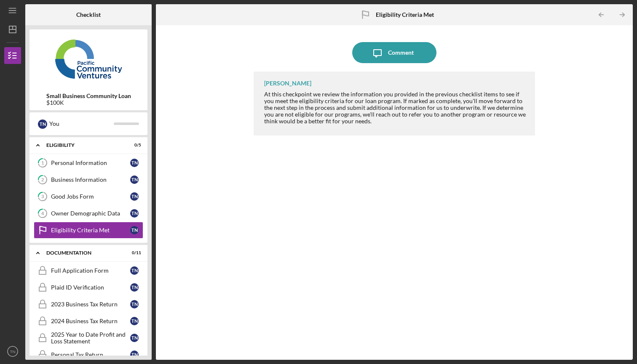
scroll to position [0, 0]
